Goal: Transaction & Acquisition: Purchase product/service

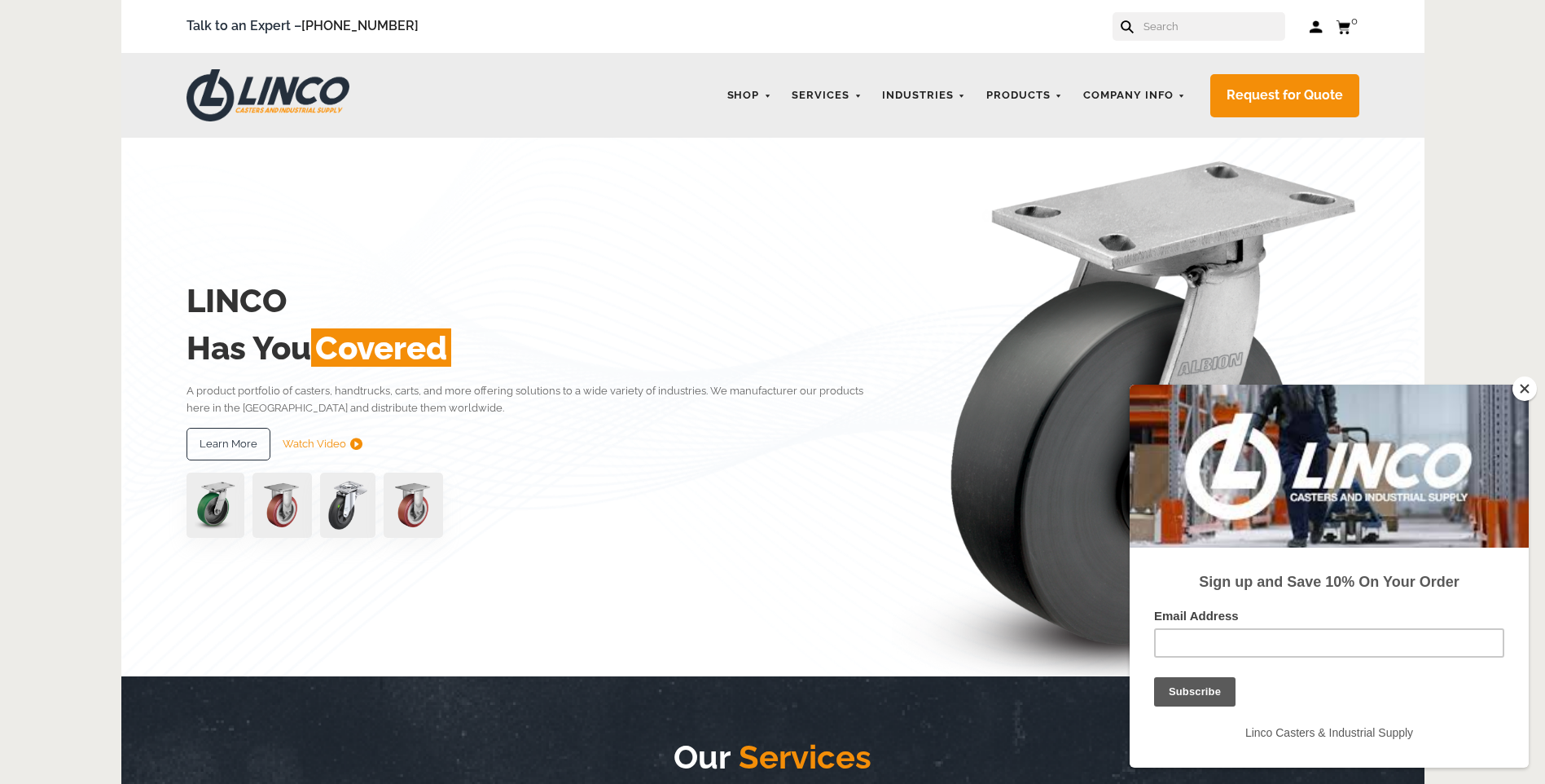
click at [1226, 36] on input "text" at bounding box center [1213, 27] width 143 height 28
paste input "LV1000V7"
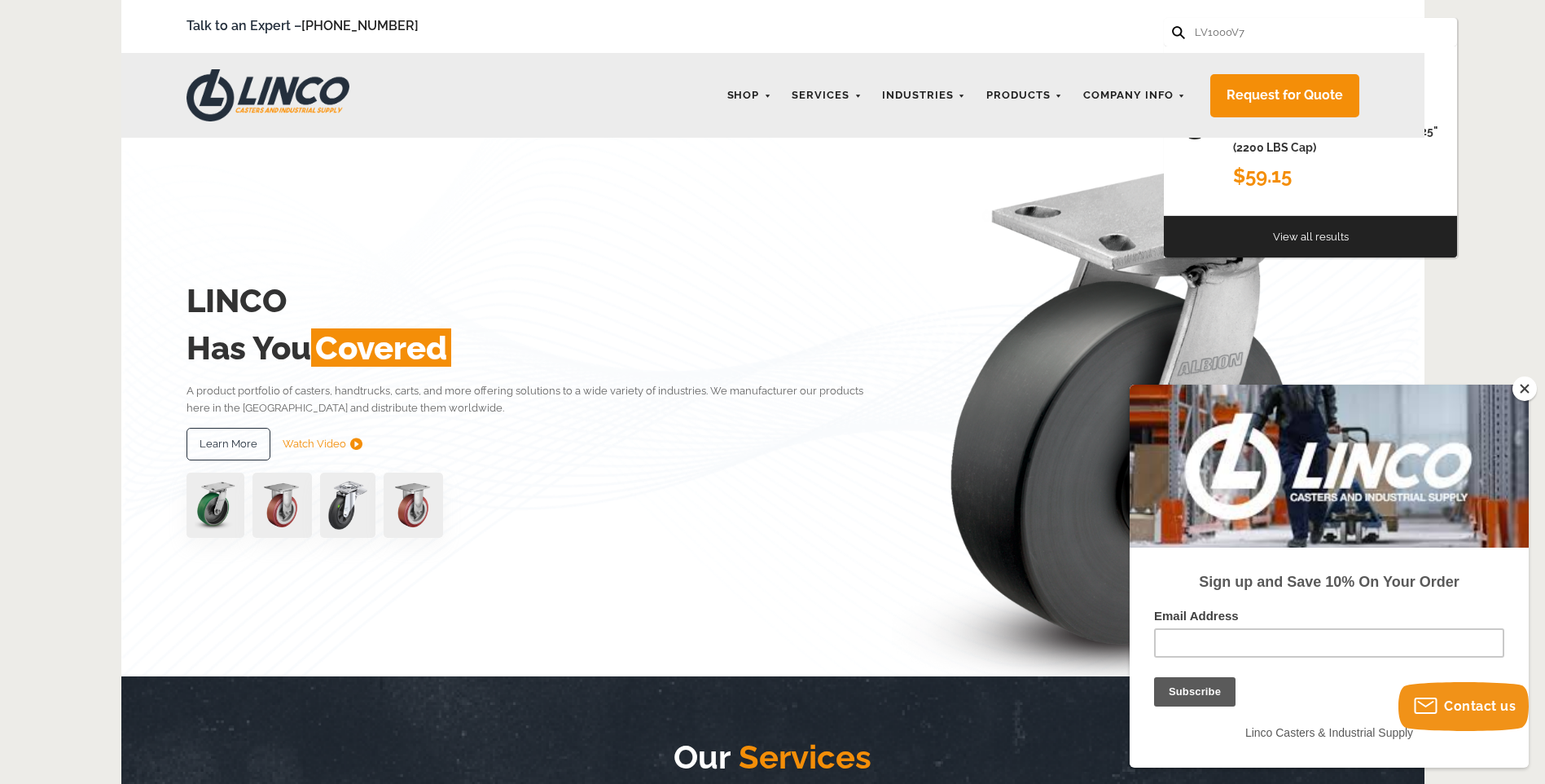
type input "LV1000V7"
click at [1172, 26] on button at bounding box center [1177, 31] width 11 height 11
click at [1520, 382] on button "Close" at bounding box center [1525, 389] width 25 height 25
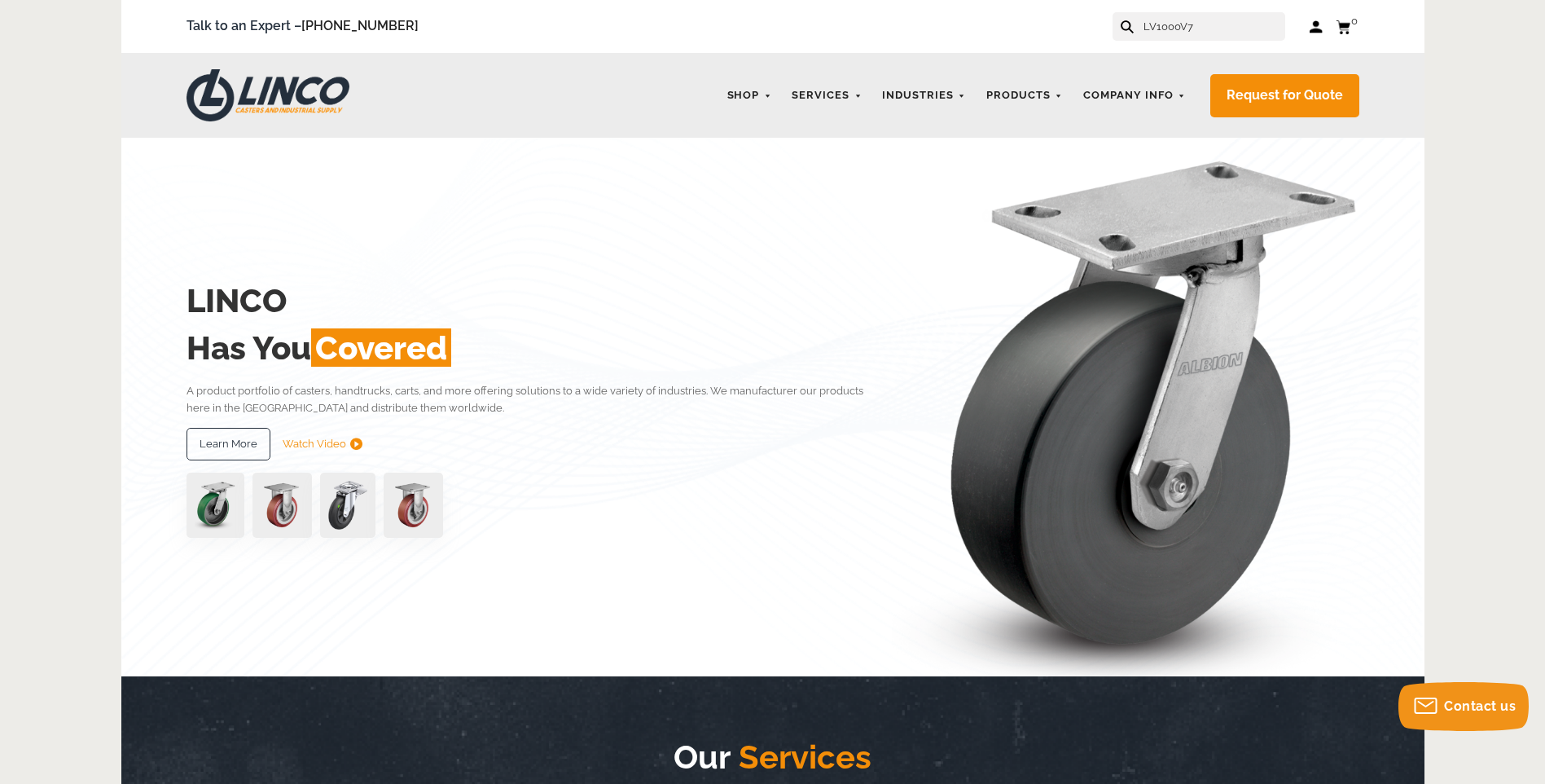
click at [1257, 23] on input "LV1000V7" at bounding box center [1213, 27] width 143 height 28
click at [1121, 20] on button at bounding box center [1126, 26] width 11 height 11
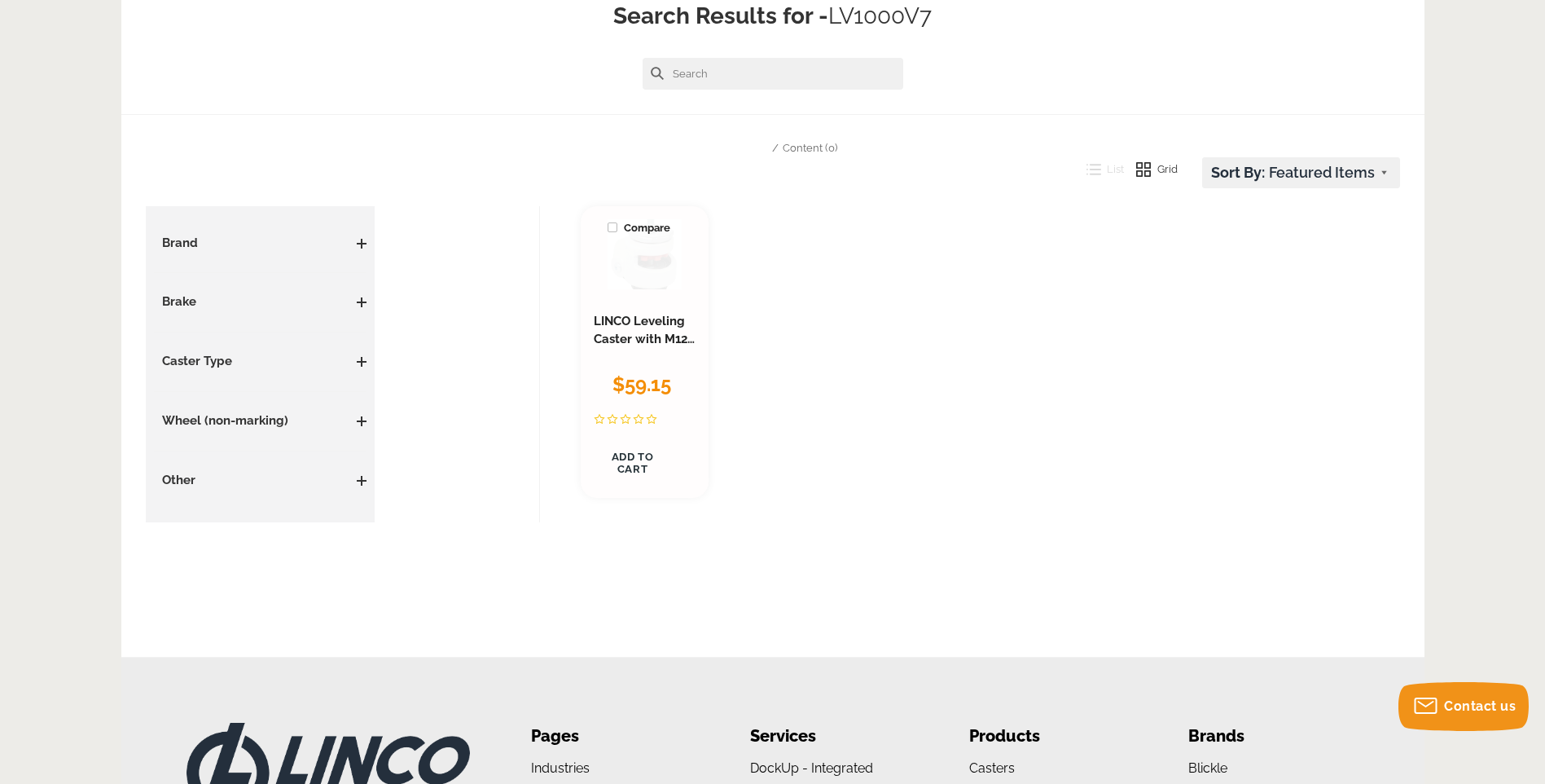
click at [657, 282] on link at bounding box center [644, 255] width 74 height 71
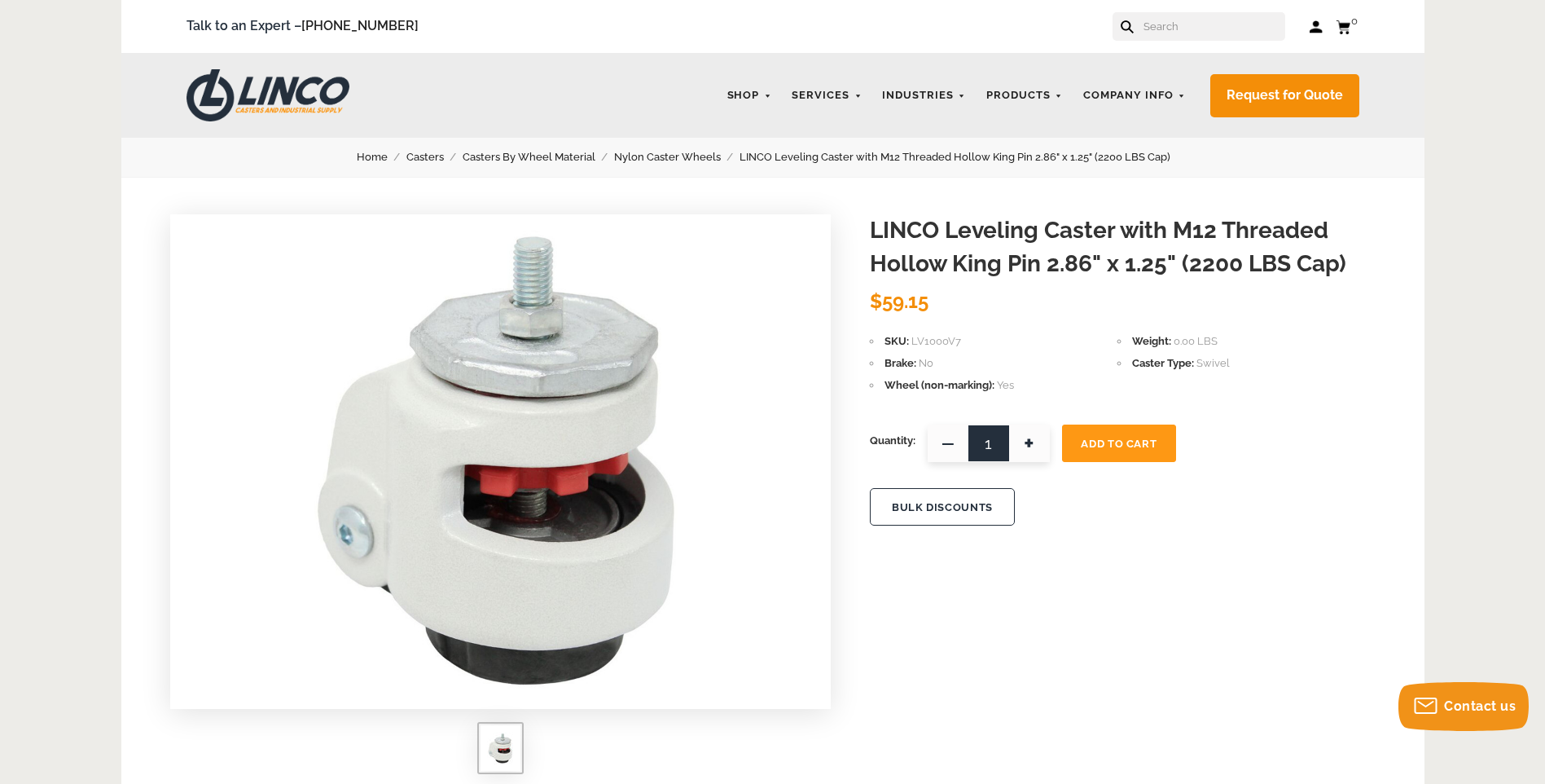
click at [532, 441] on img at bounding box center [500, 458] width 408 height 488
